Goal: Find specific page/section: Find specific page/section

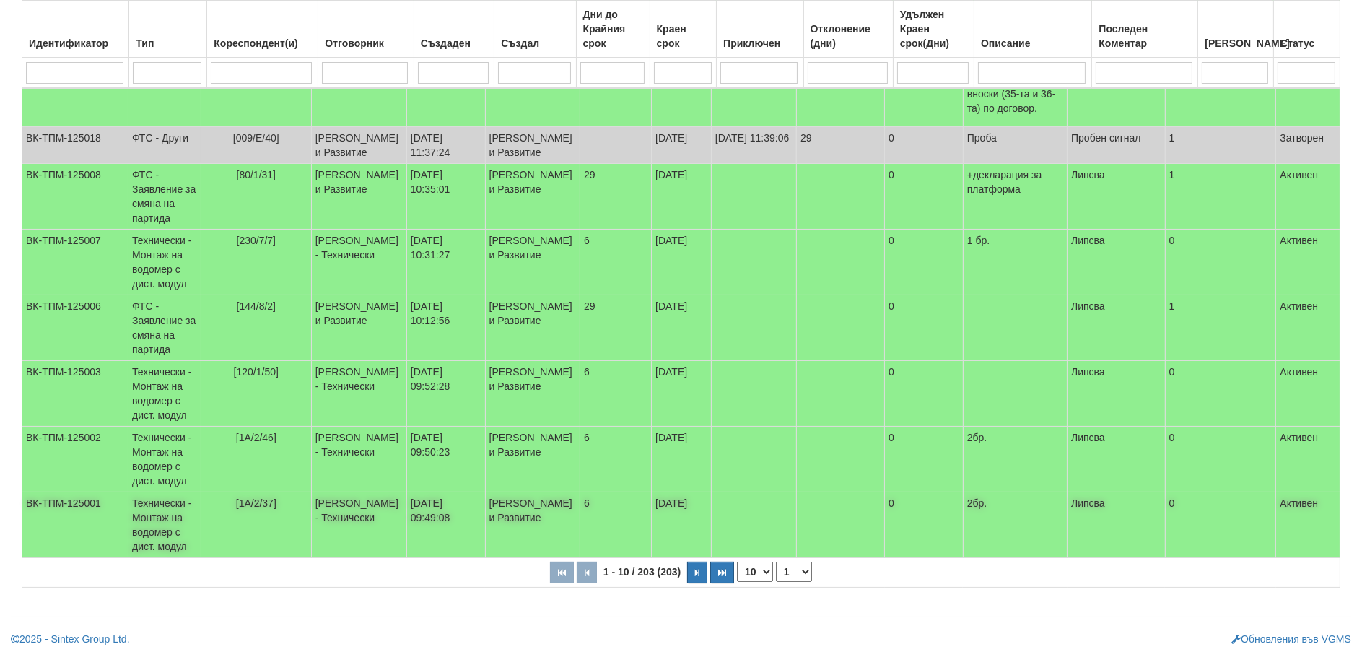
scroll to position [434, 0]
click at [763, 569] on select "10 20 30 40" at bounding box center [755, 571] width 36 height 20
select select "40"
click at [740, 582] on select "10 20 30 40" at bounding box center [755, 571] width 36 height 20
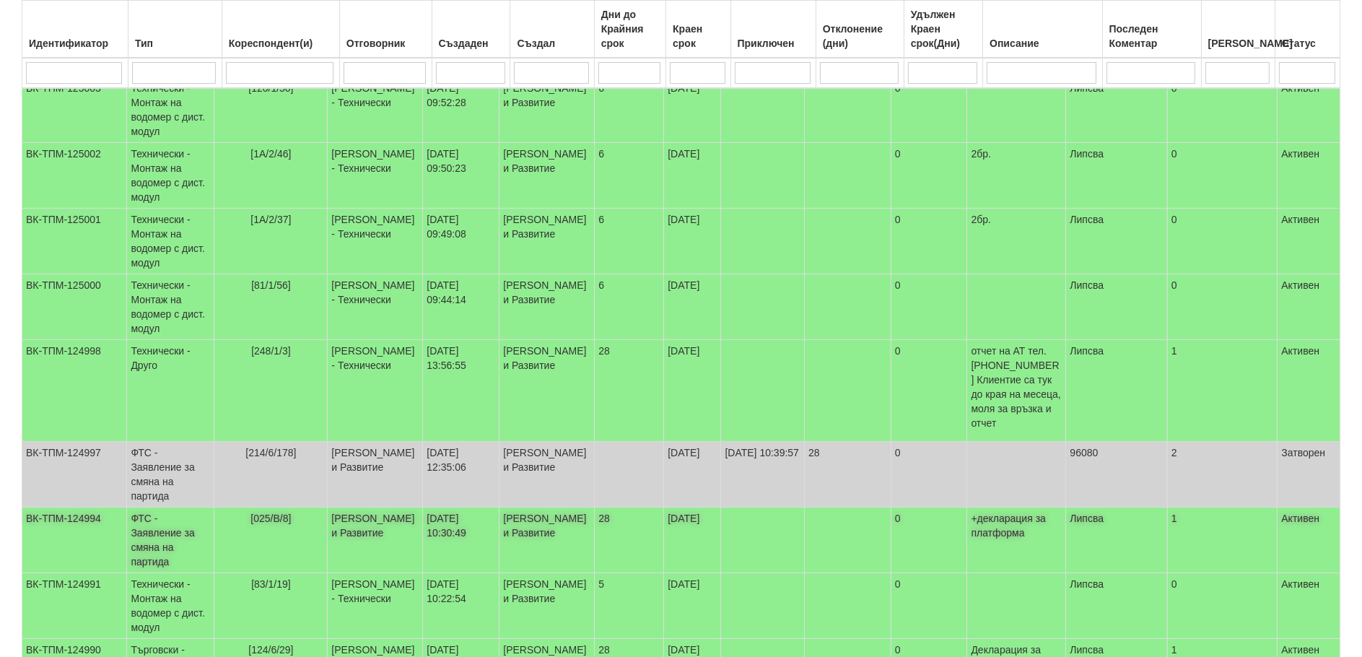
scroll to position [723, 0]
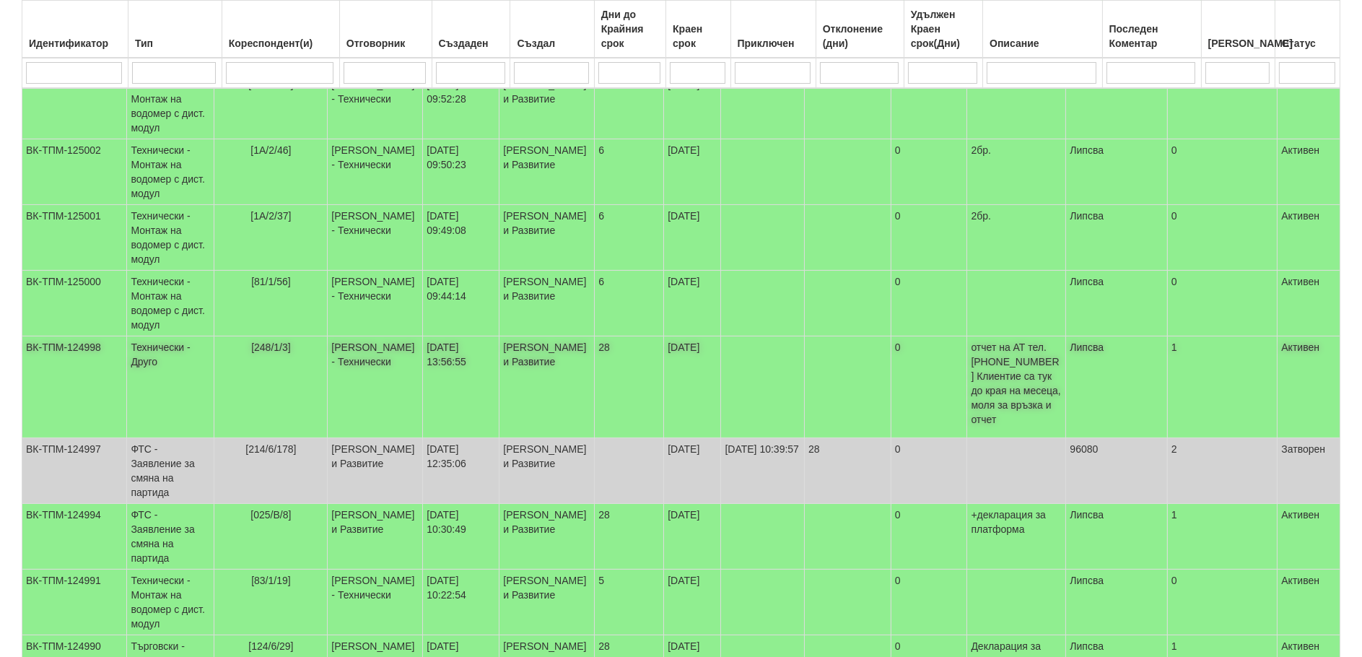
click at [150, 336] on td "Технически - Друго" at bounding box center [170, 387] width 87 height 102
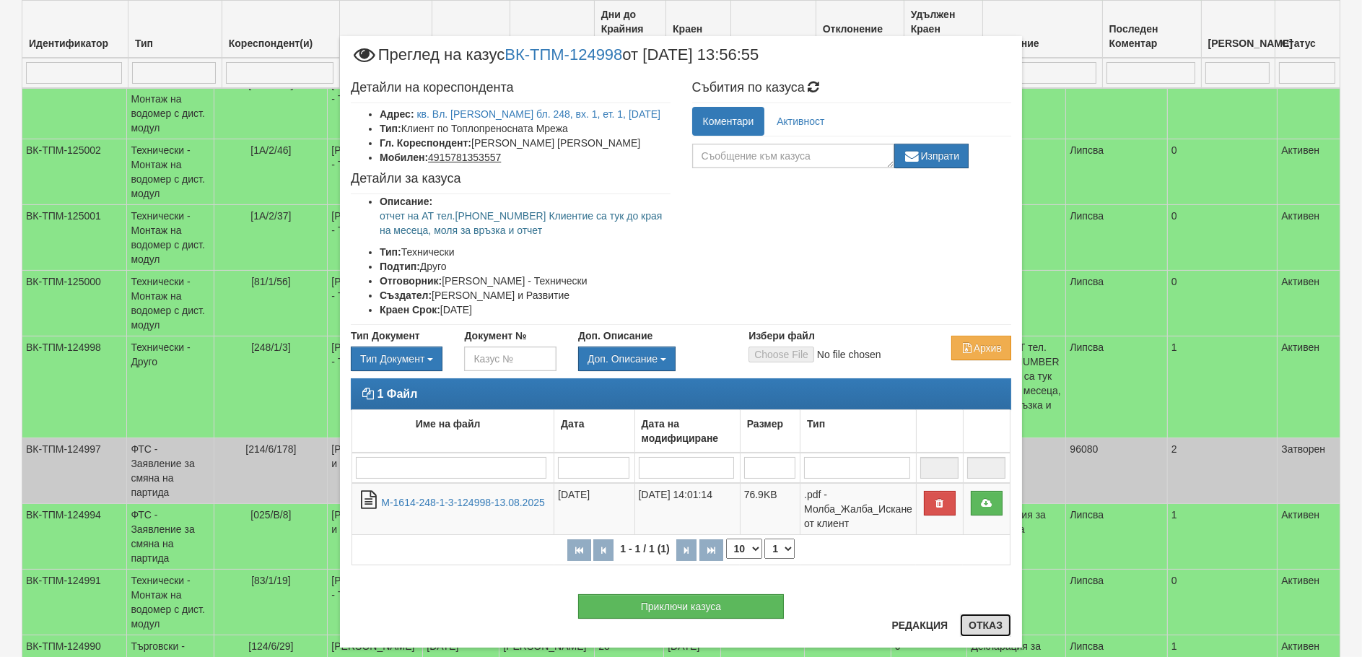
click at [976, 621] on button "Отказ" at bounding box center [985, 624] width 51 height 23
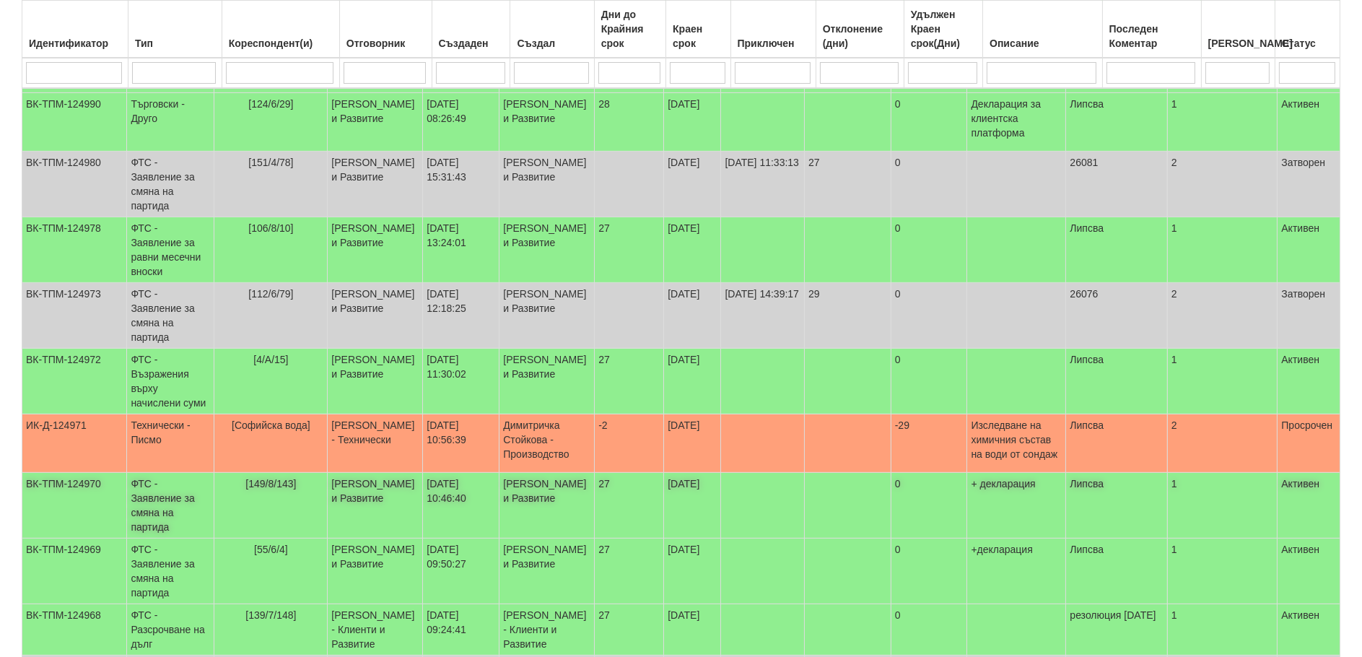
scroll to position [1300, 0]
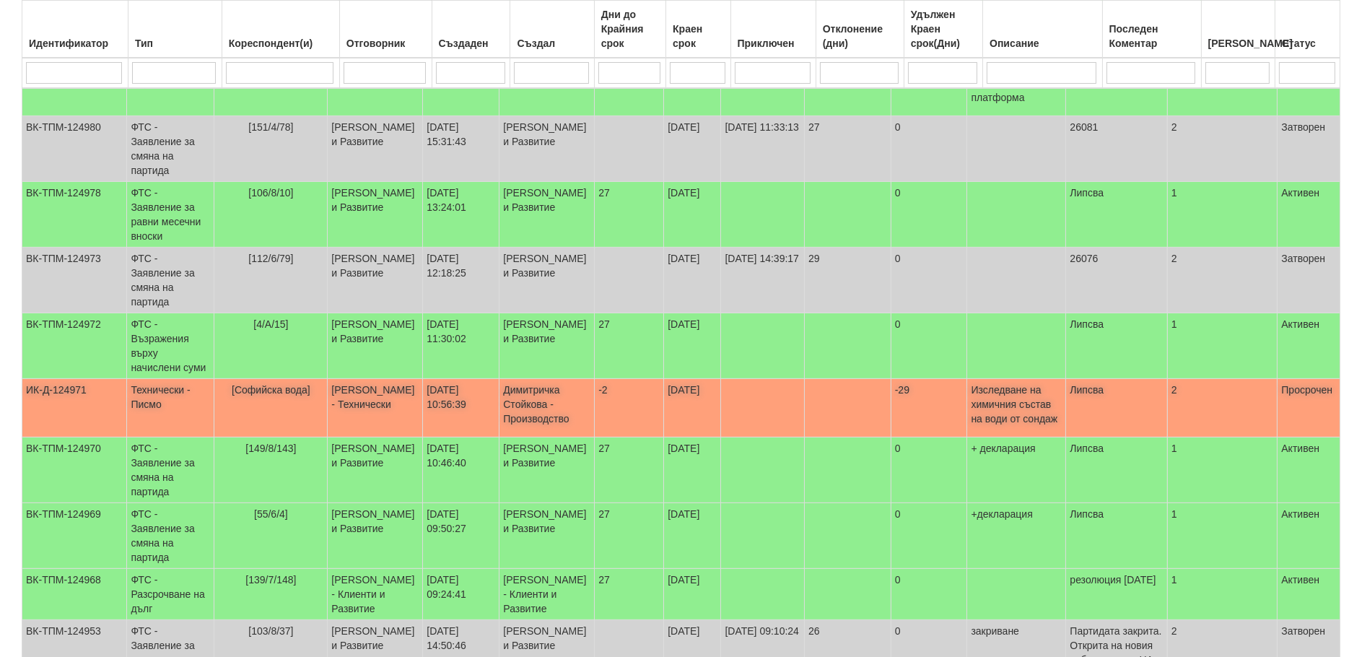
click at [128, 379] on td "Технически - Писмо" at bounding box center [170, 408] width 87 height 58
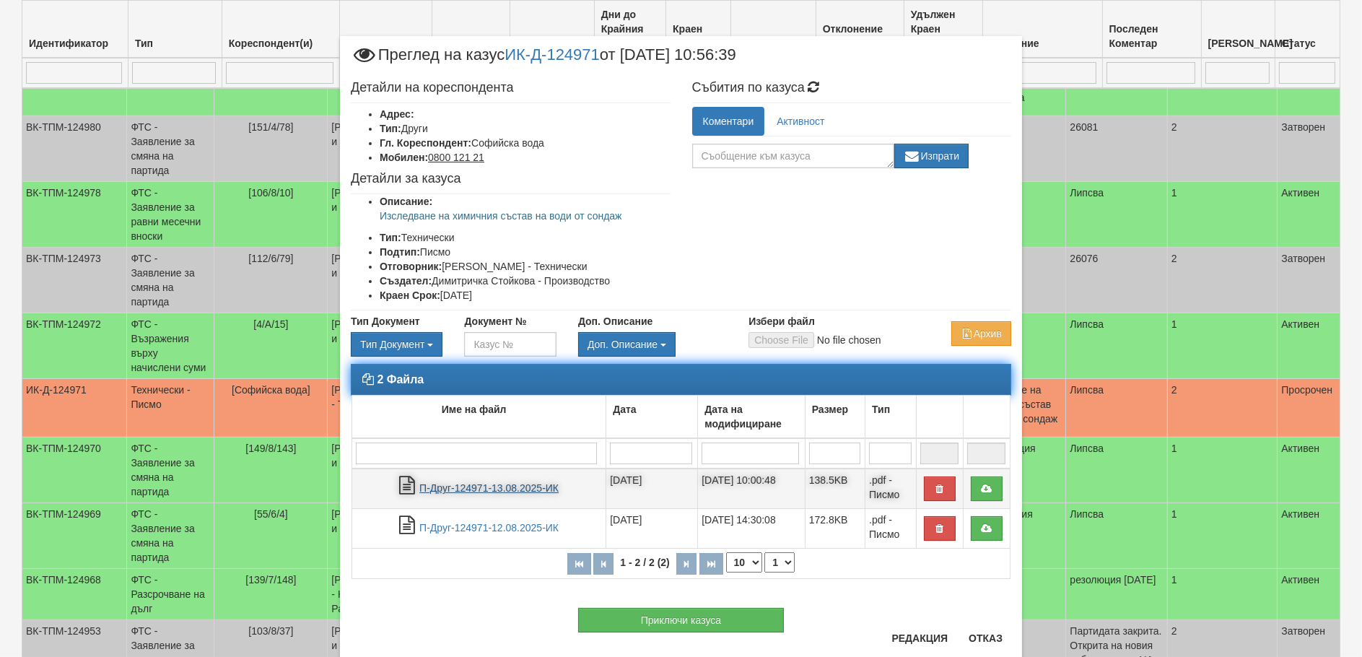
click at [457, 489] on link "П-Друг-124971-13.08.2025-ИК" at bounding box center [488, 488] width 139 height 12
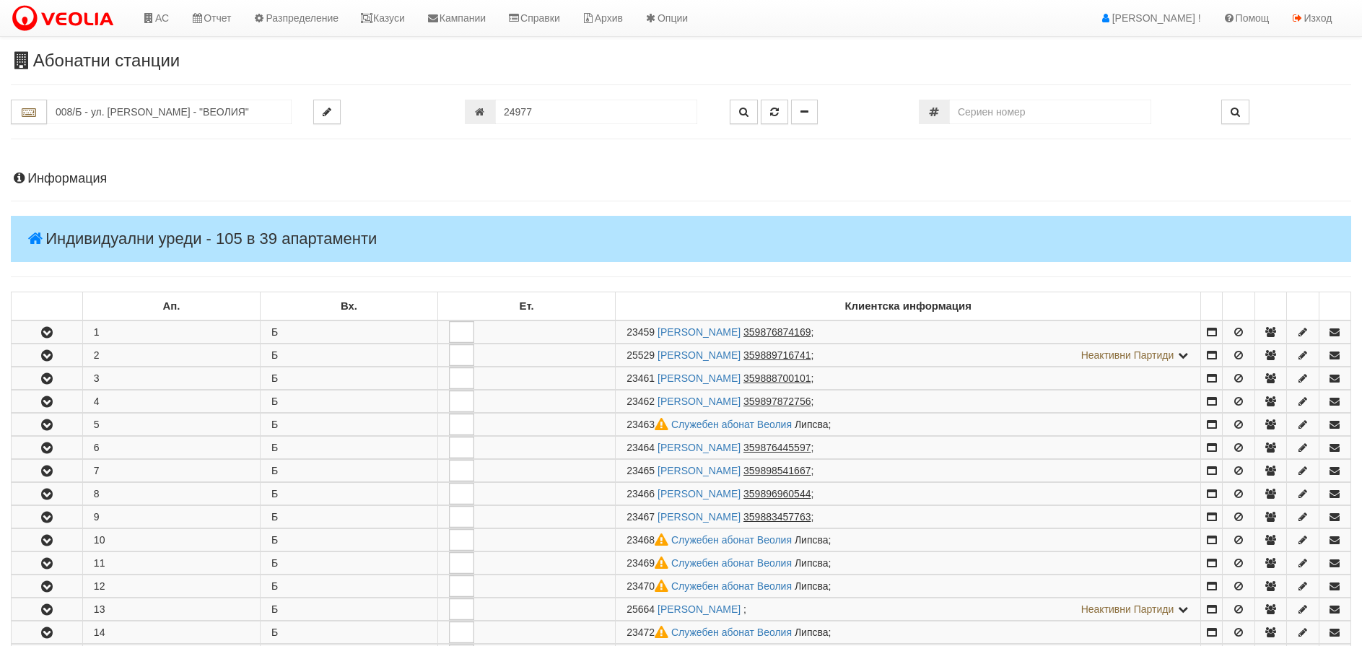
scroll to position [794, 0]
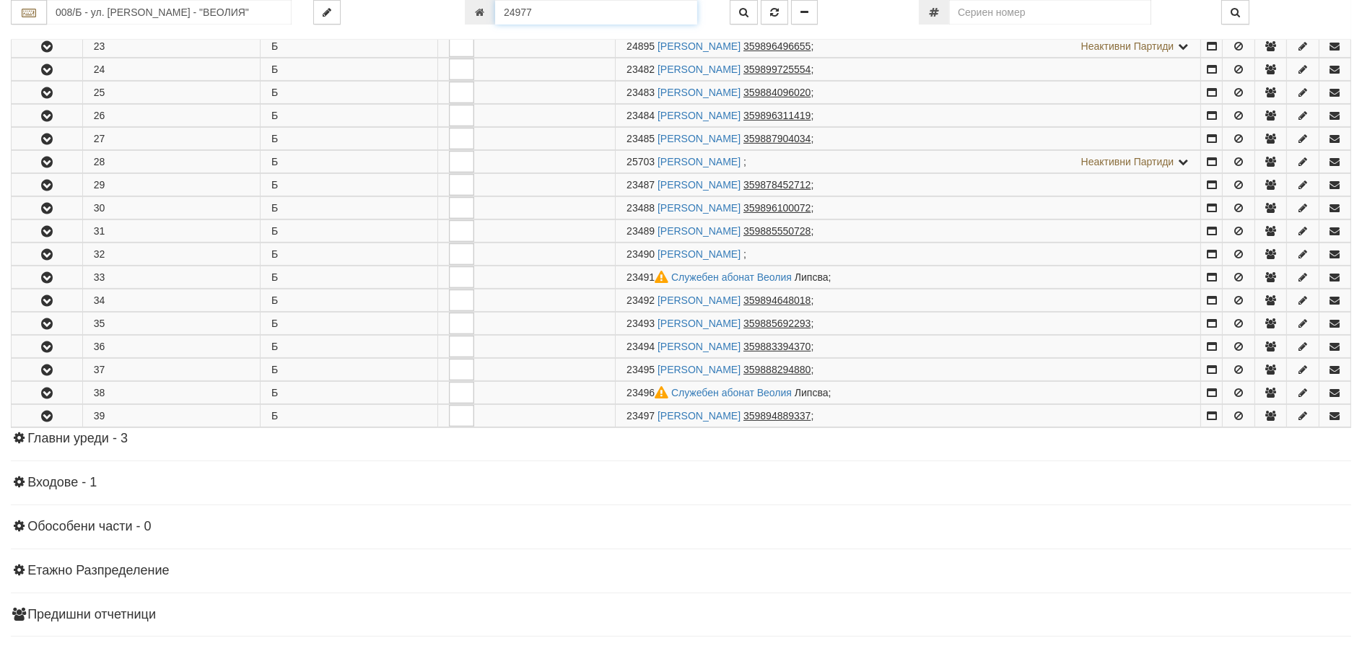
click at [567, 9] on input "24977" at bounding box center [596, 12] width 202 height 25
type input "24246"
click at [741, 14] on icon "button" at bounding box center [743, 12] width 9 height 10
type input "018З/ А - "[PERSON_NAME] [GEOGRAPHIC_DATA] " ЕАД"
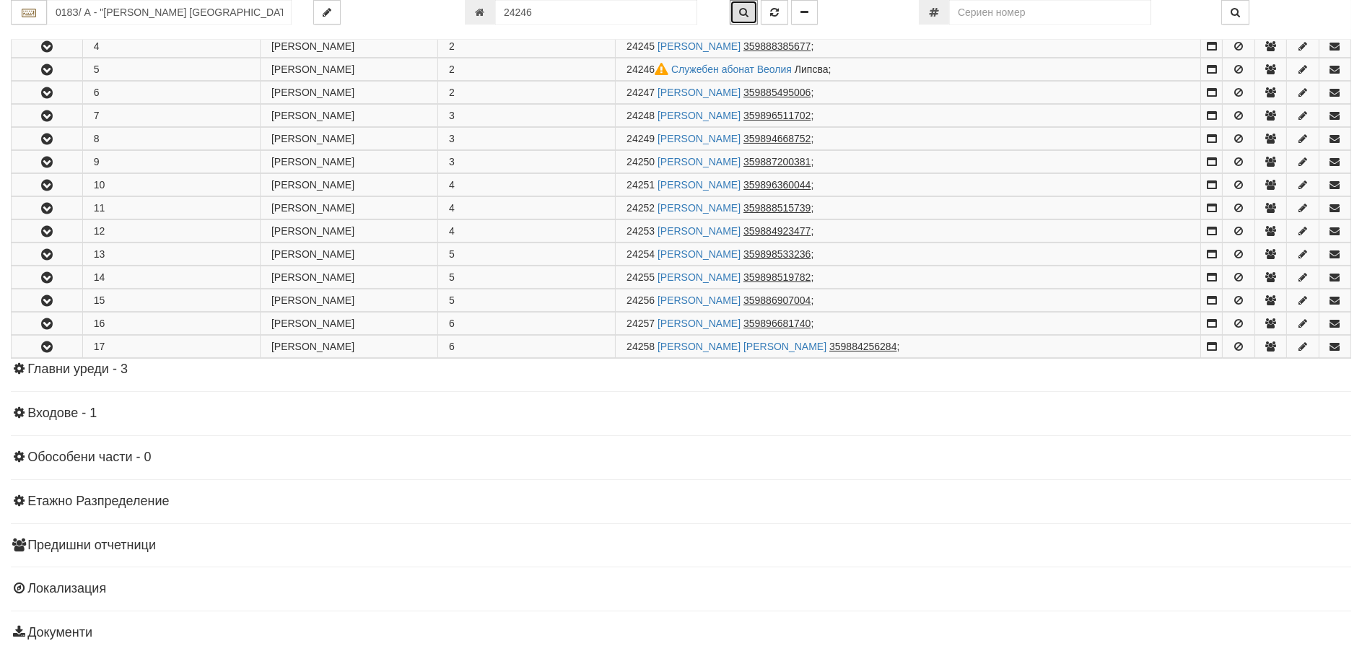
scroll to position [377, 0]
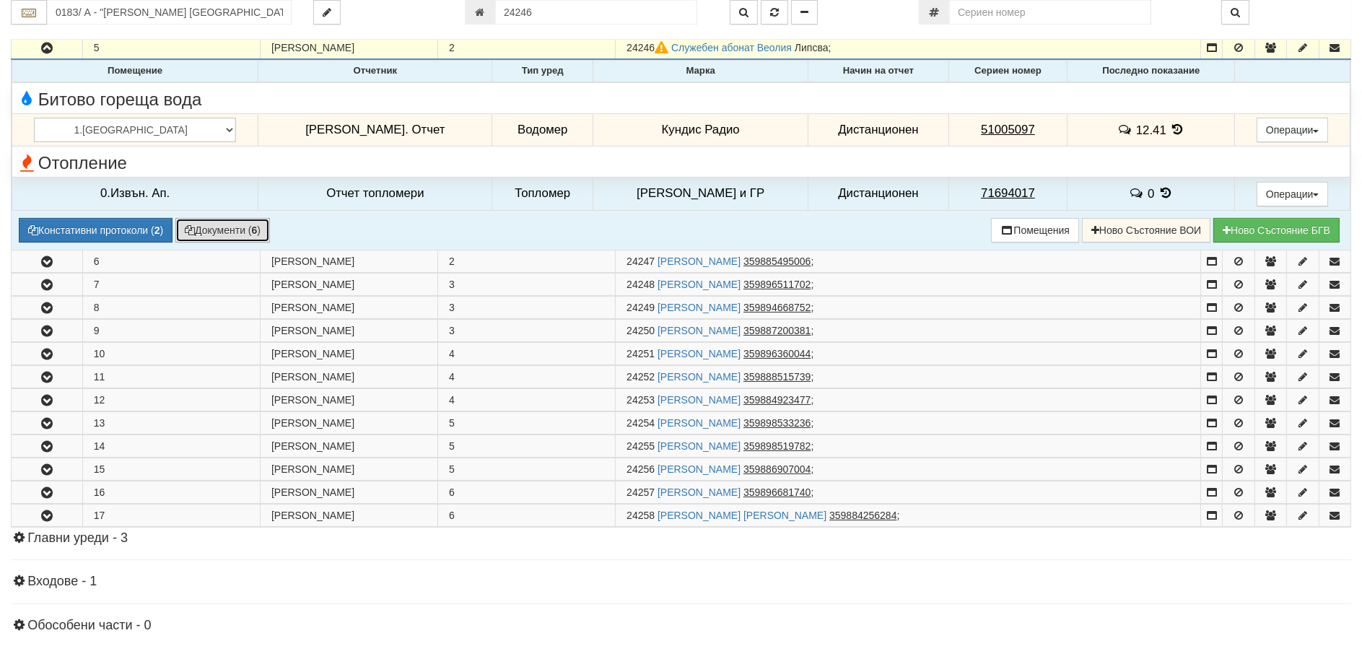
click at [222, 232] on button "Документи ( 6 )" at bounding box center [222, 230] width 95 height 25
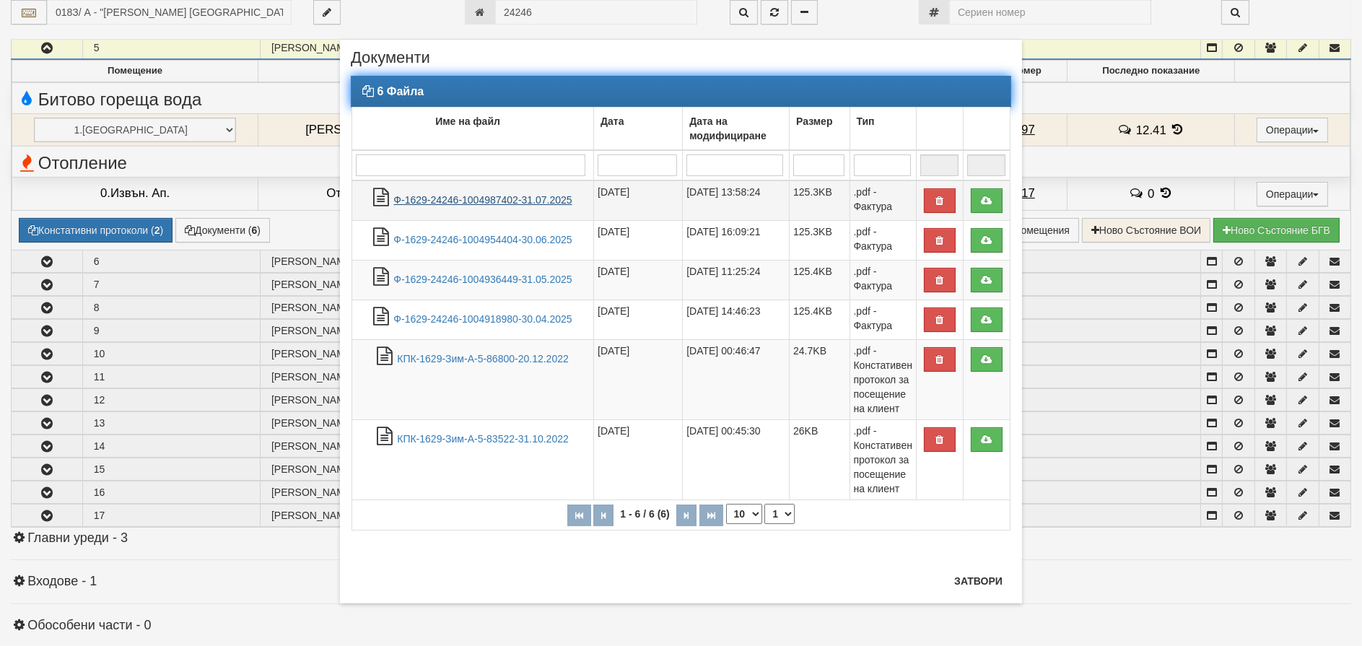
click at [452, 201] on link "Ф-1629-24246-1004987402-31.07.2025" at bounding box center [482, 200] width 178 height 12
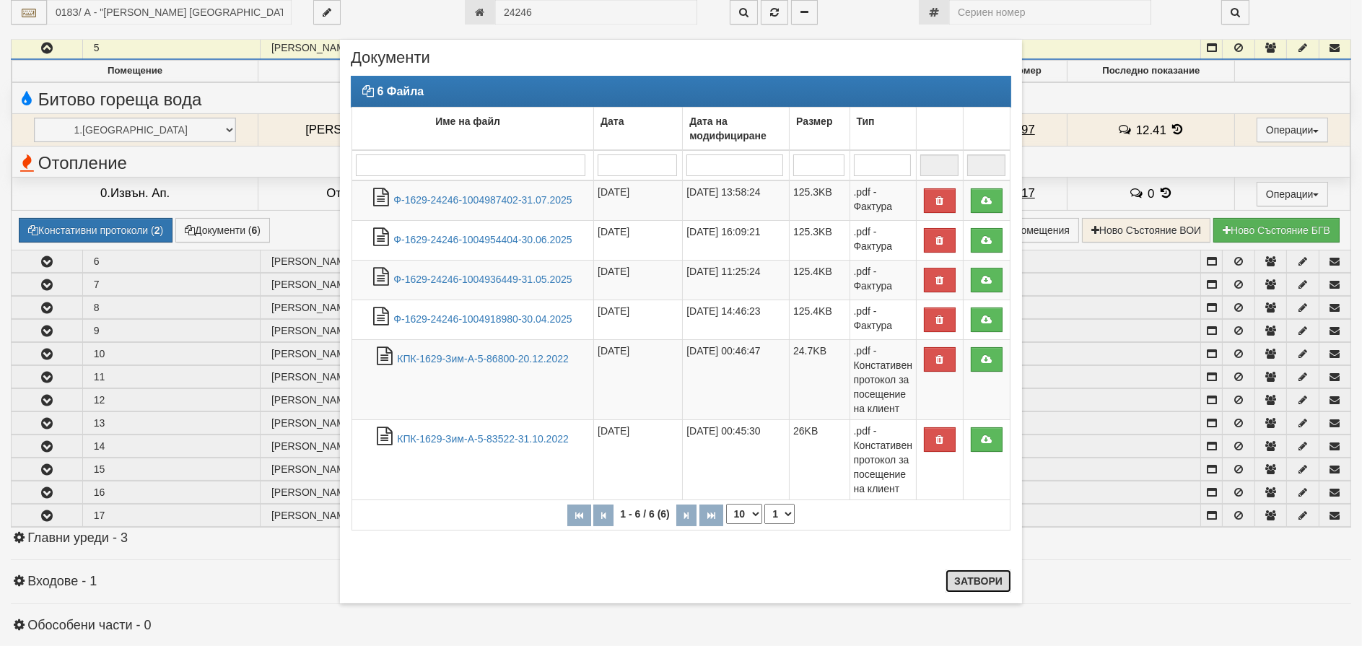
click at [974, 575] on button "Затвори" at bounding box center [978, 580] width 66 height 23
